Goal: Navigation & Orientation: Find specific page/section

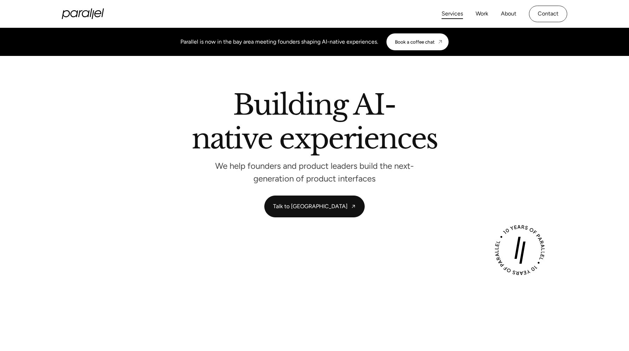
click at [456, 14] on link "Services" at bounding box center [452, 14] width 21 height 10
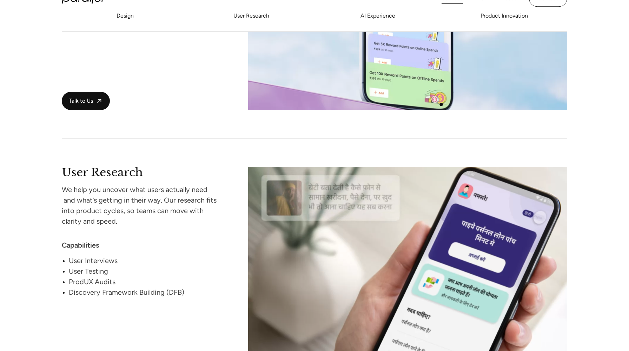
scroll to position [728, 0]
